Goal: Navigation & Orientation: Find specific page/section

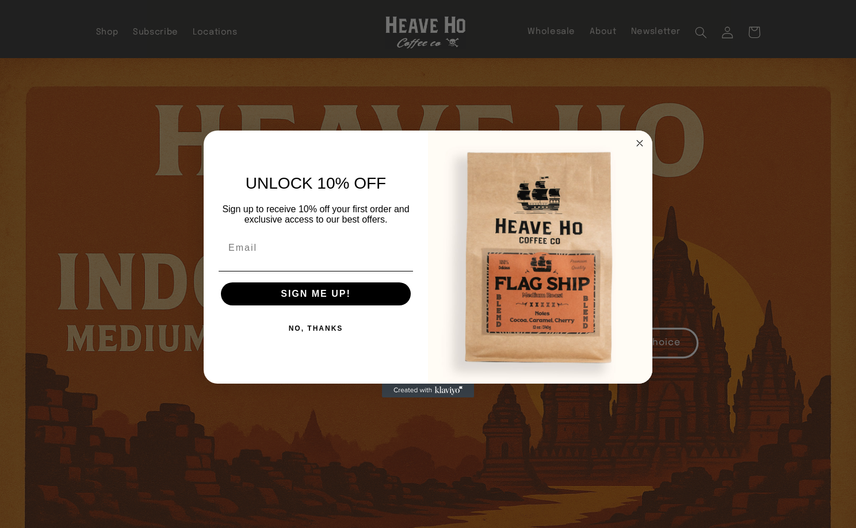
click at [642, 141] on circle "Close dialog" at bounding box center [640, 143] width 13 height 13
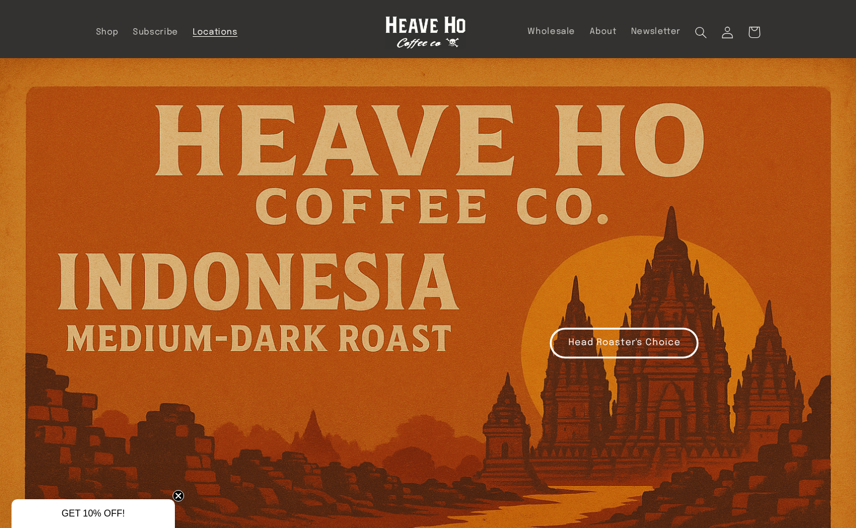
click at [216, 30] on span "Locations" at bounding box center [215, 32] width 45 height 11
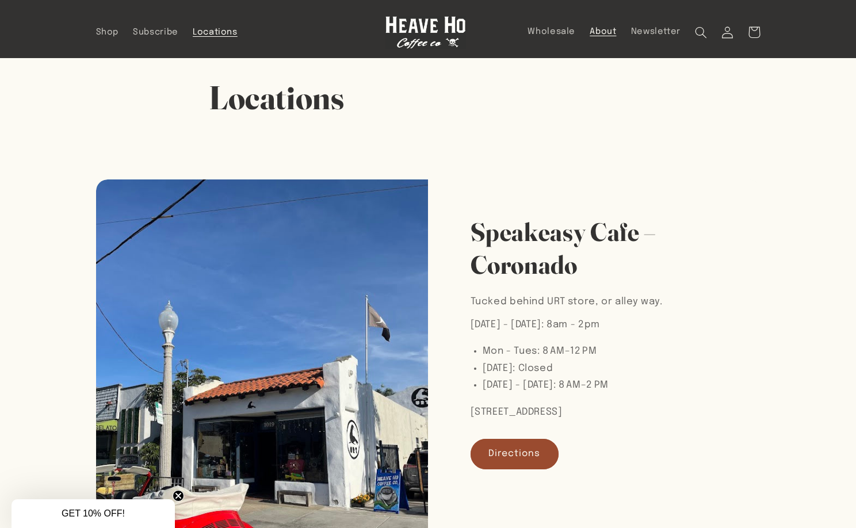
click at [605, 31] on span "About" at bounding box center [603, 31] width 26 height 11
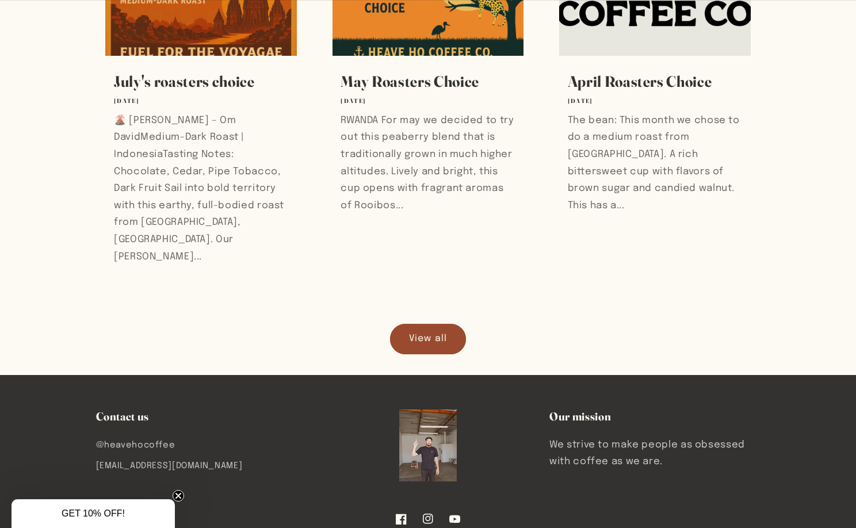
scroll to position [642, 0]
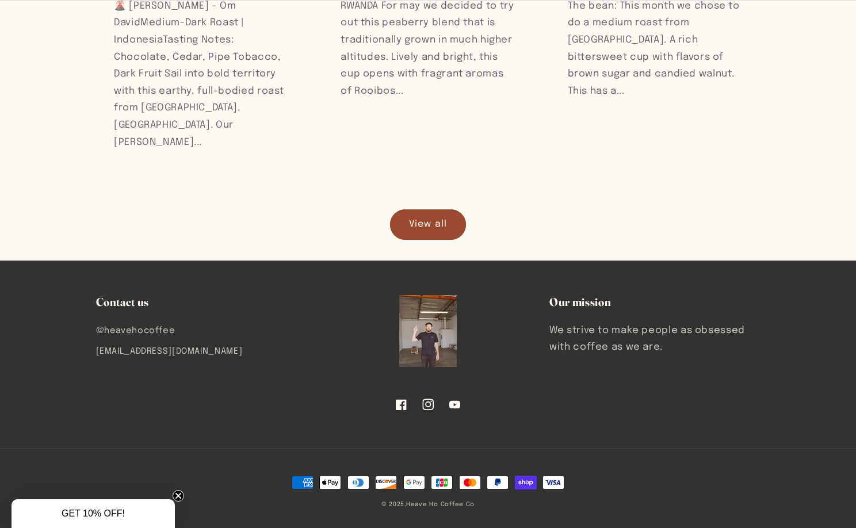
click at [429, 399] on icon at bounding box center [428, 405] width 12 height 12
